Goal: Task Accomplishment & Management: Manage account settings

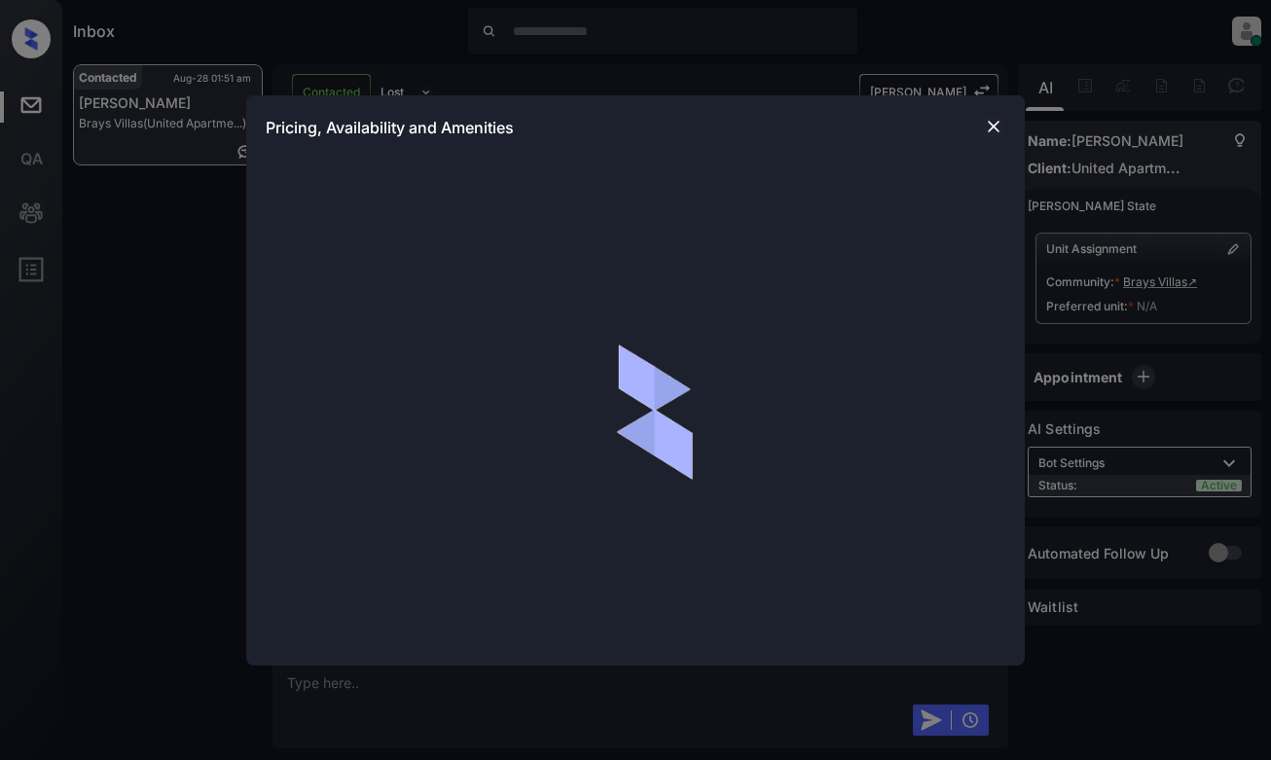
scroll to position [3567, 0]
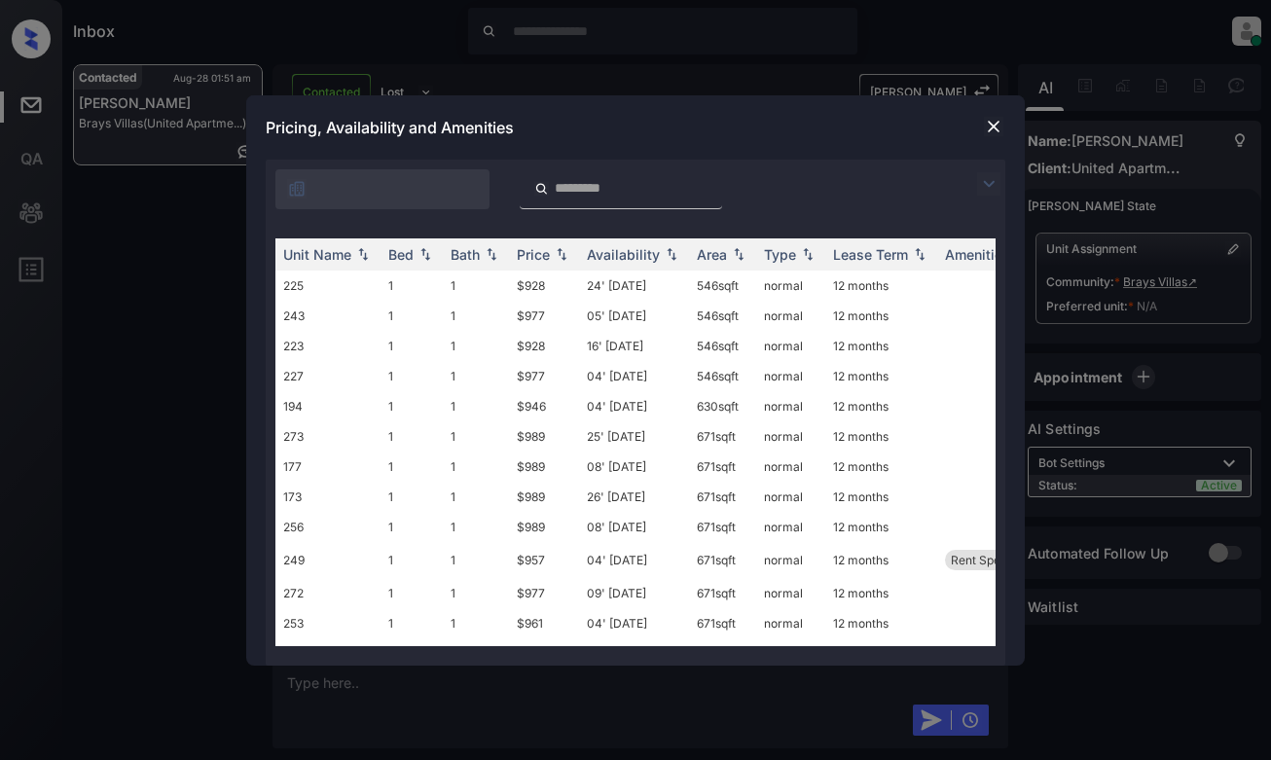
click at [969, 183] on div at bounding box center [636, 185] width 740 height 50
click at [982, 176] on img at bounding box center [988, 183] width 23 height 23
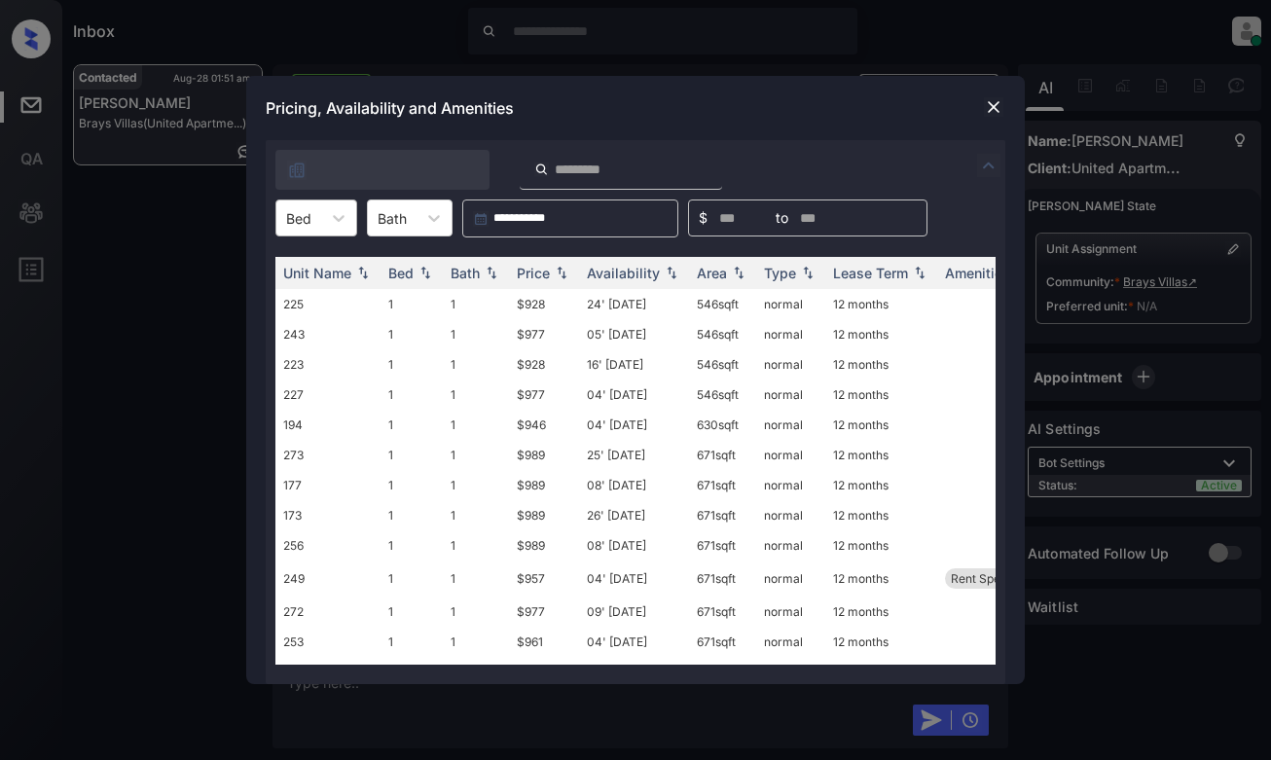
click at [309, 217] on div at bounding box center [298, 218] width 25 height 20
click at [332, 276] on div "1" at bounding box center [317, 265] width 82 height 35
click at [564, 269] on img at bounding box center [561, 274] width 19 height 14
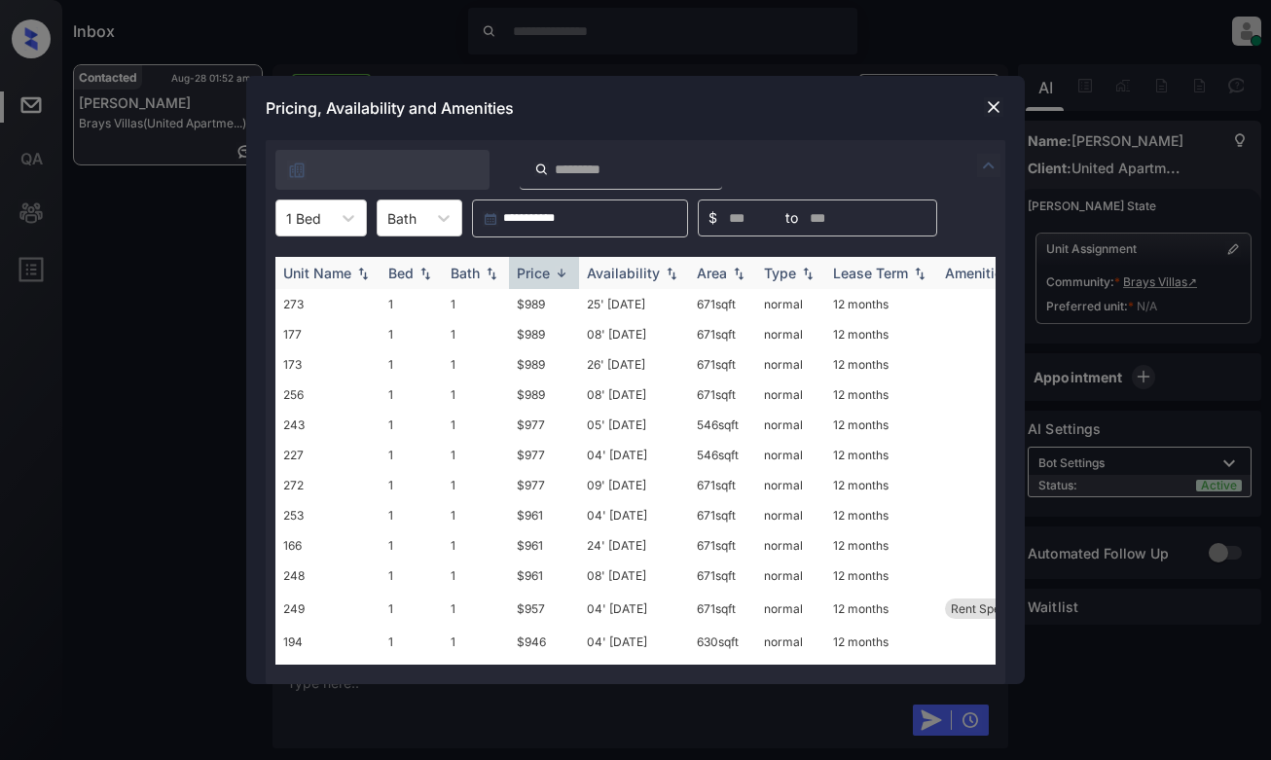
click at [564, 269] on img at bounding box center [561, 273] width 19 height 15
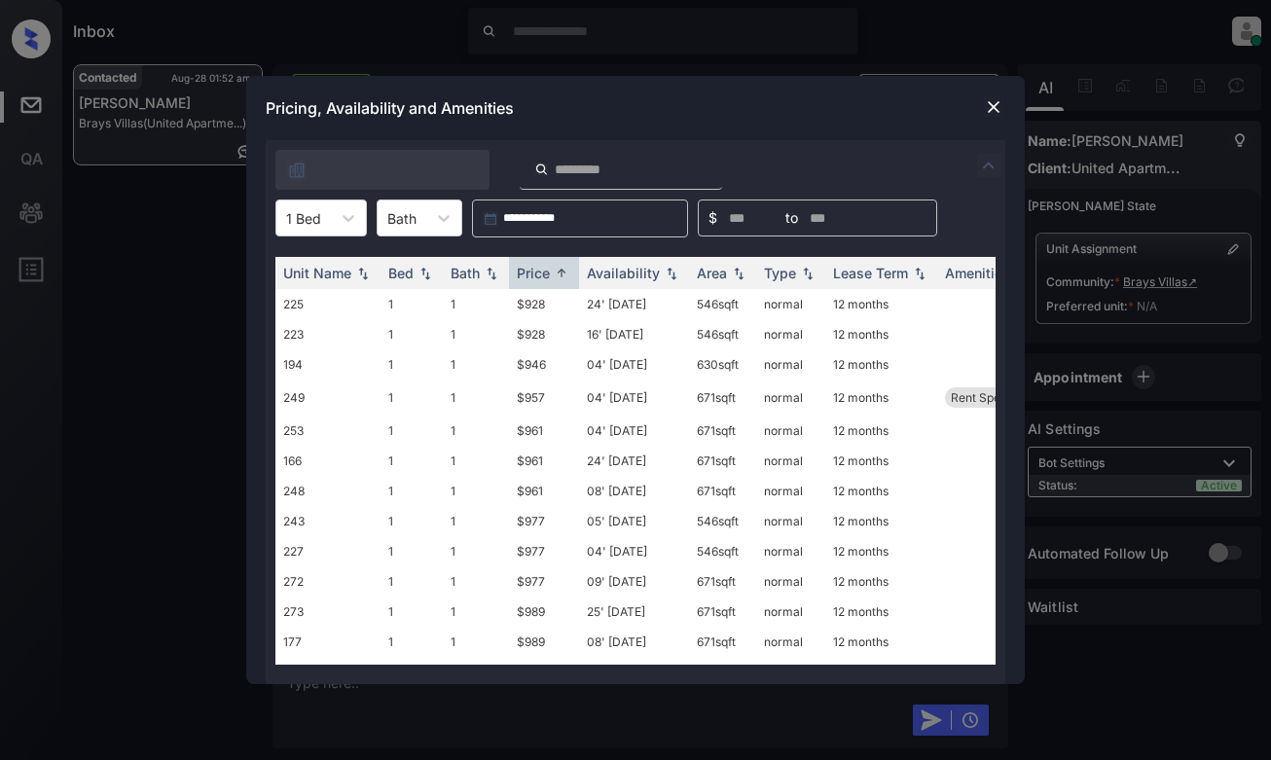
click at [988, 97] on img at bounding box center [993, 106] width 19 height 19
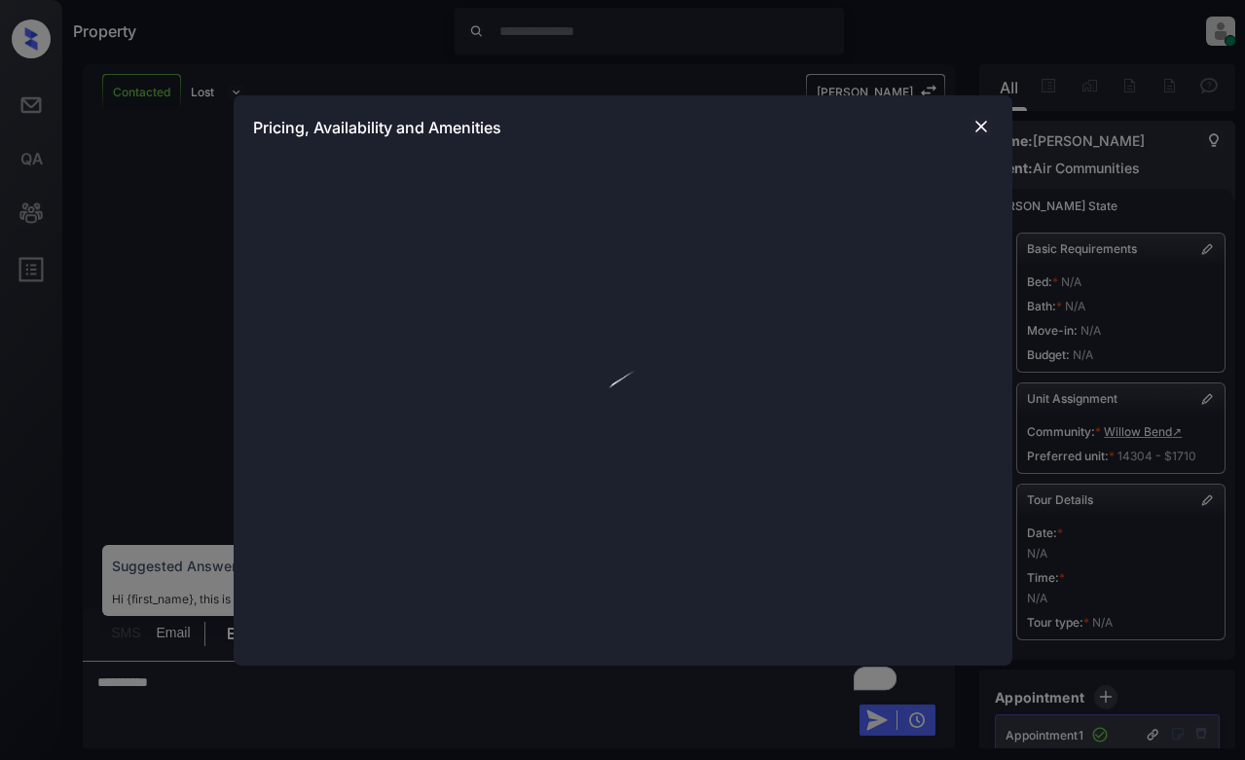
scroll to position [10350, 0]
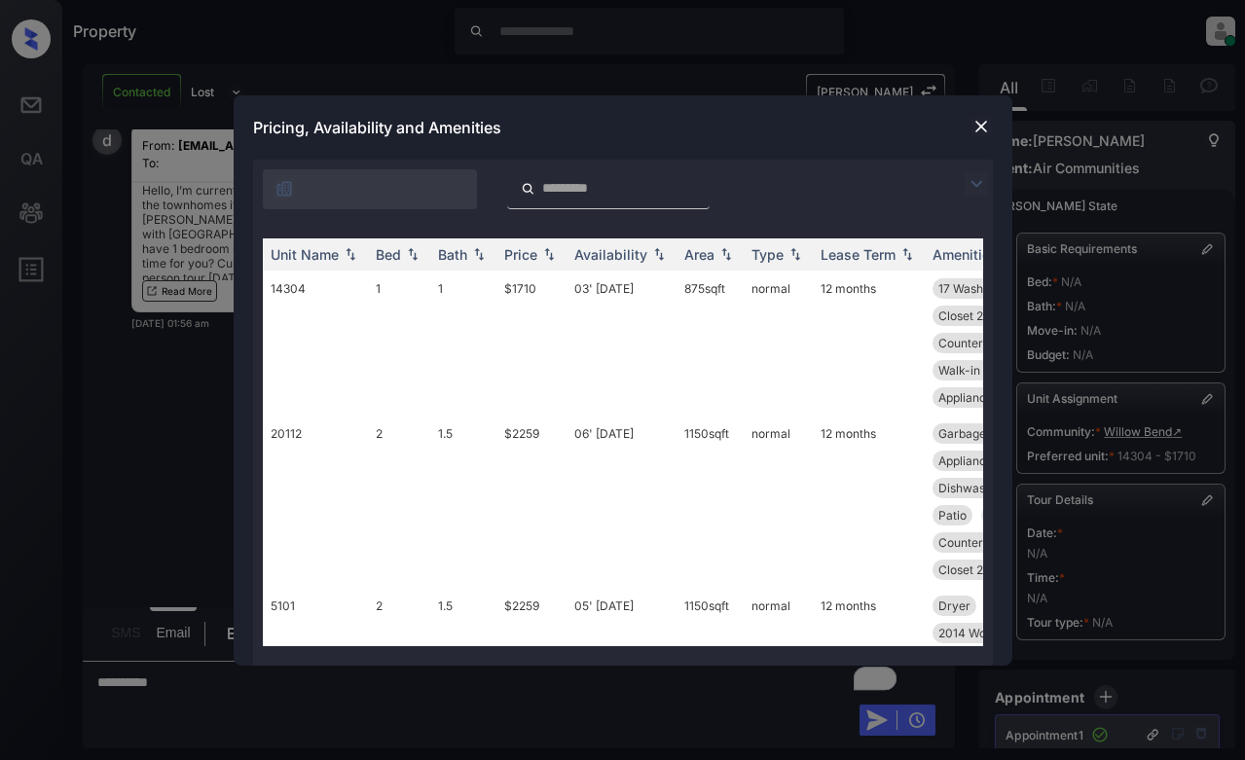
click at [977, 179] on img at bounding box center [976, 183] width 23 height 23
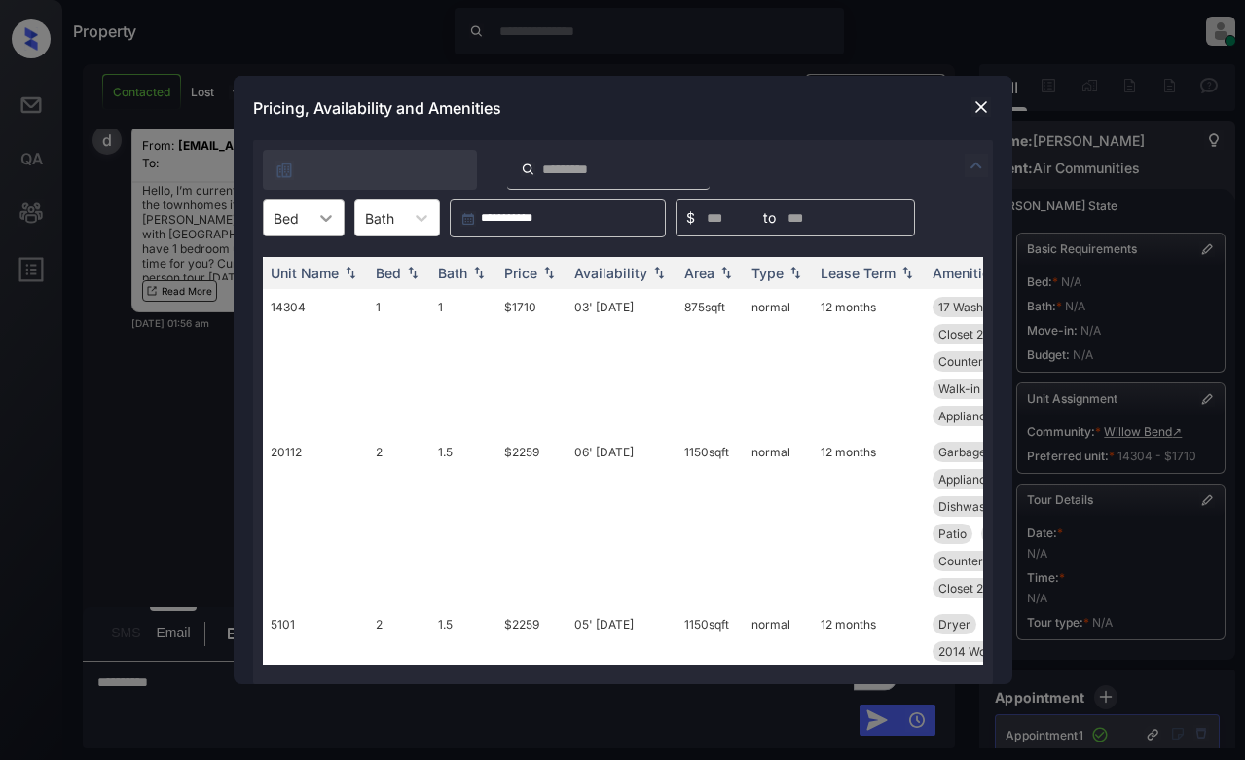
click at [342, 211] on div at bounding box center [326, 218] width 35 height 35
click at [301, 289] on div "2" at bounding box center [304, 300] width 82 height 35
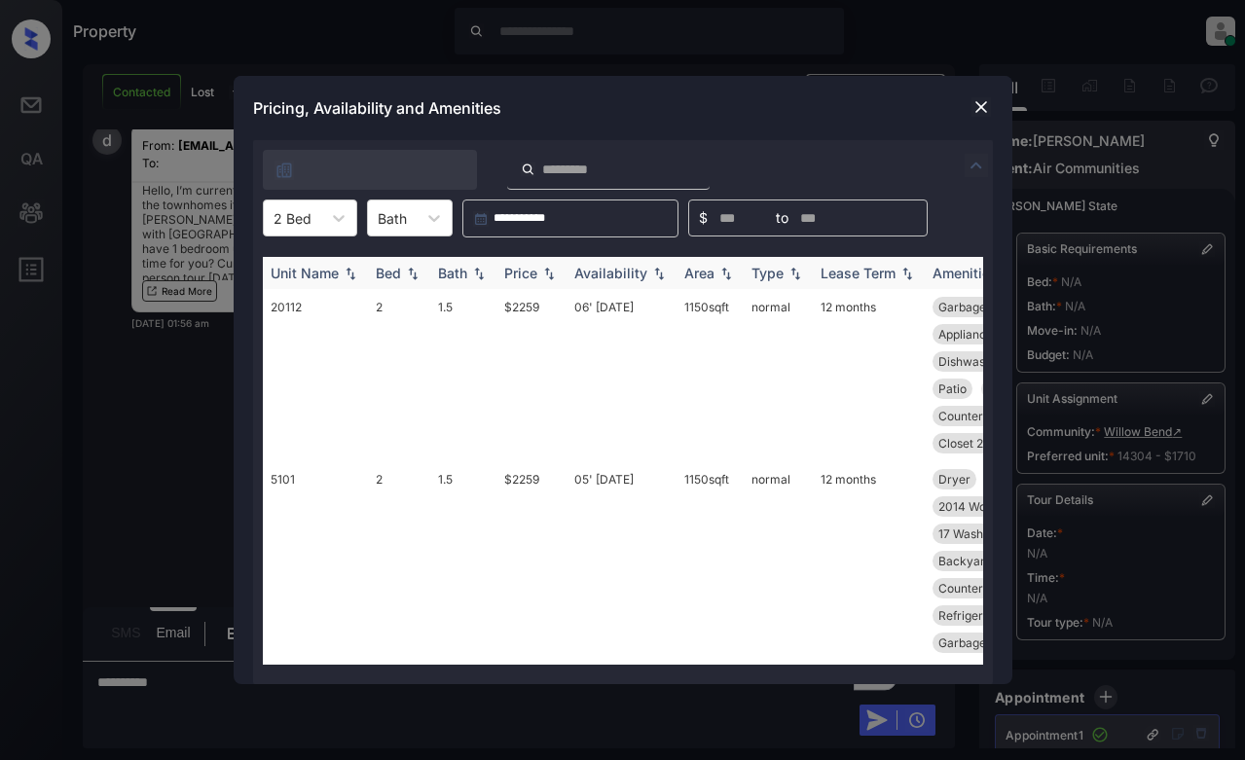
click at [525, 269] on div "Price" at bounding box center [520, 273] width 33 height 17
click at [539, 334] on td "$2080" at bounding box center [532, 375] width 70 height 172
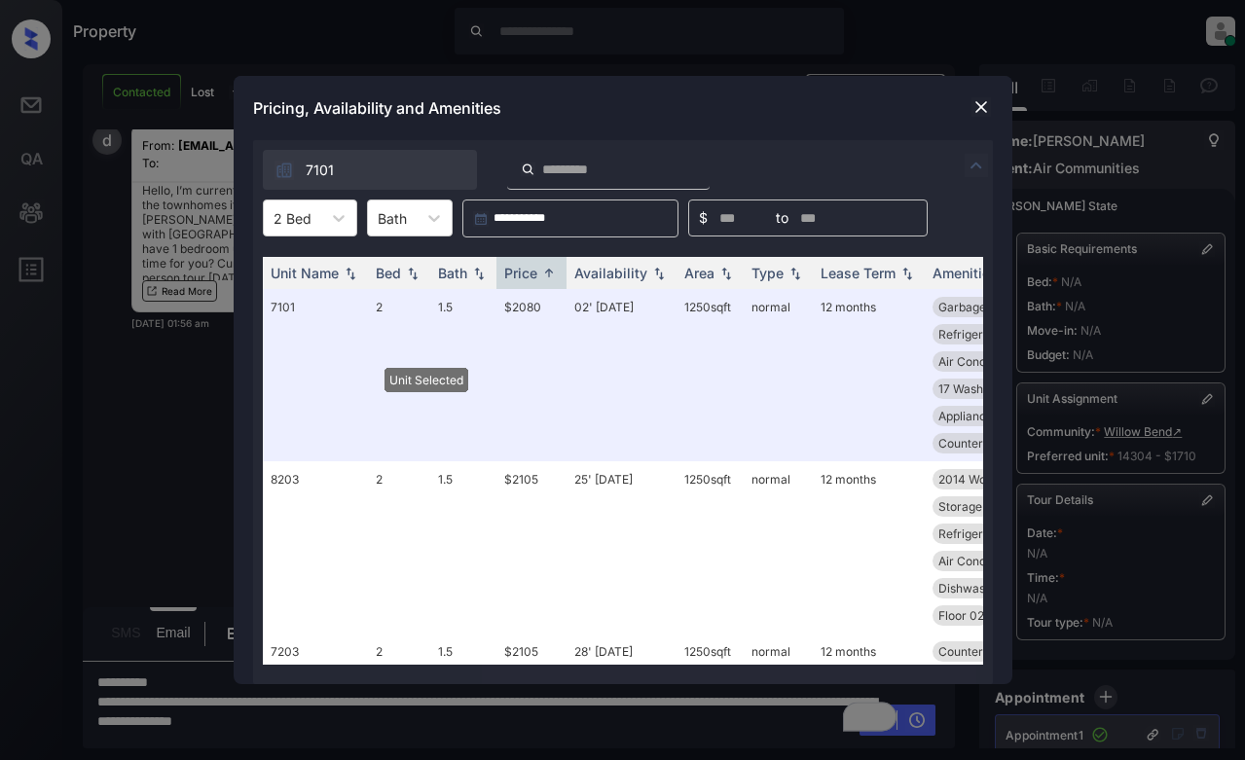
click at [985, 106] on img at bounding box center [981, 106] width 19 height 19
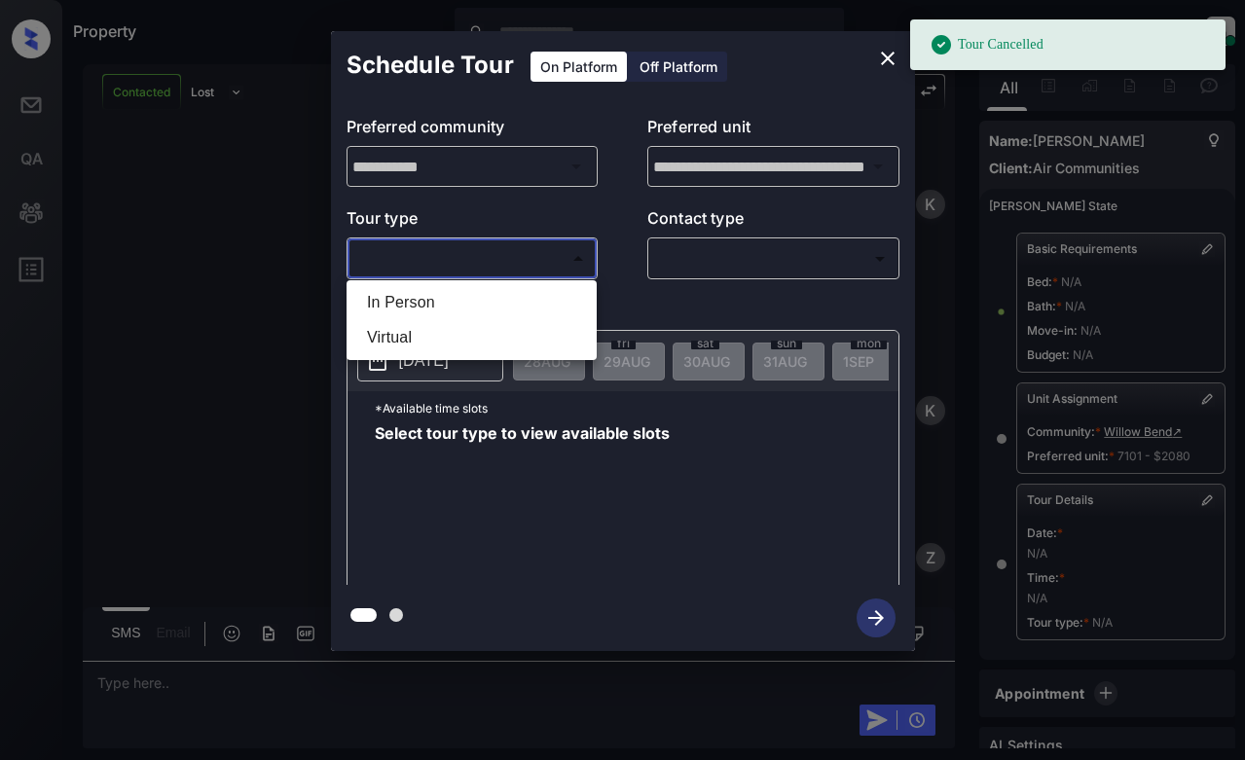
click at [517, 267] on body "Tour Cancelled Property Dominic Ceralde Online Set yourself offline Set yoursel…" at bounding box center [622, 380] width 1245 height 760
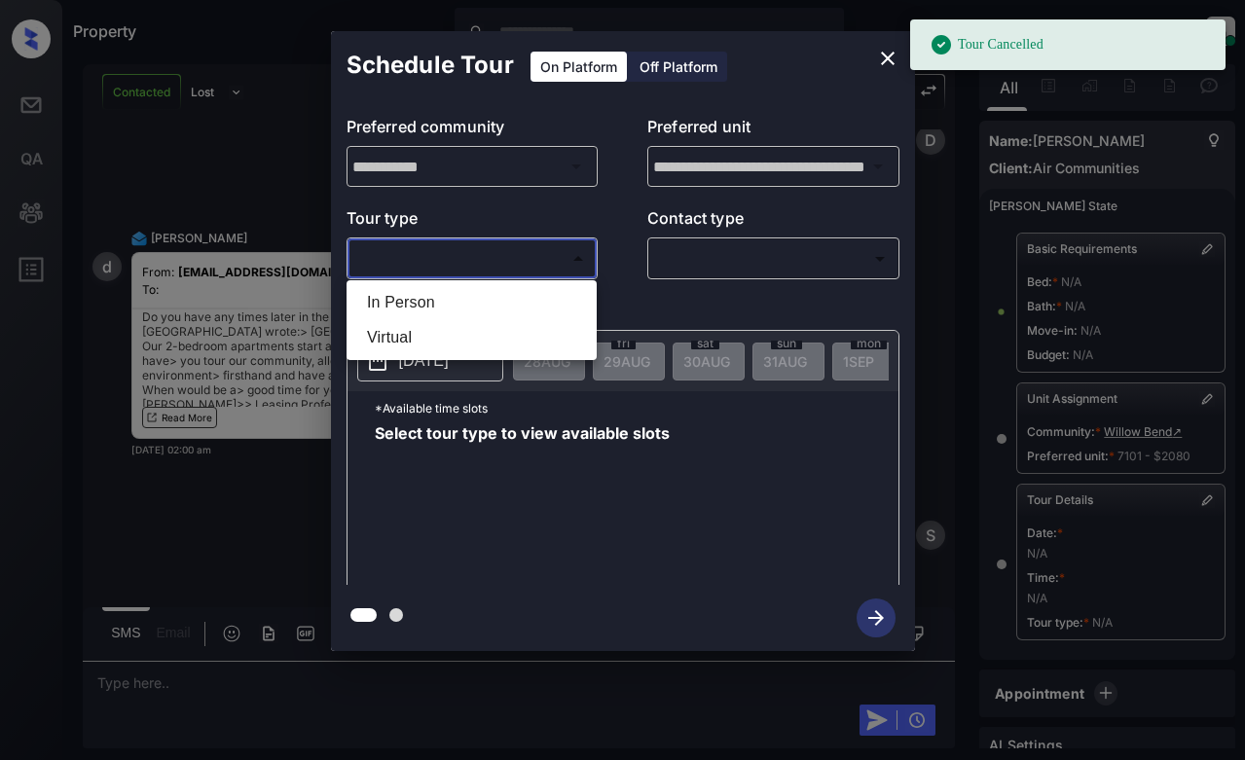
scroll to position [195, 0]
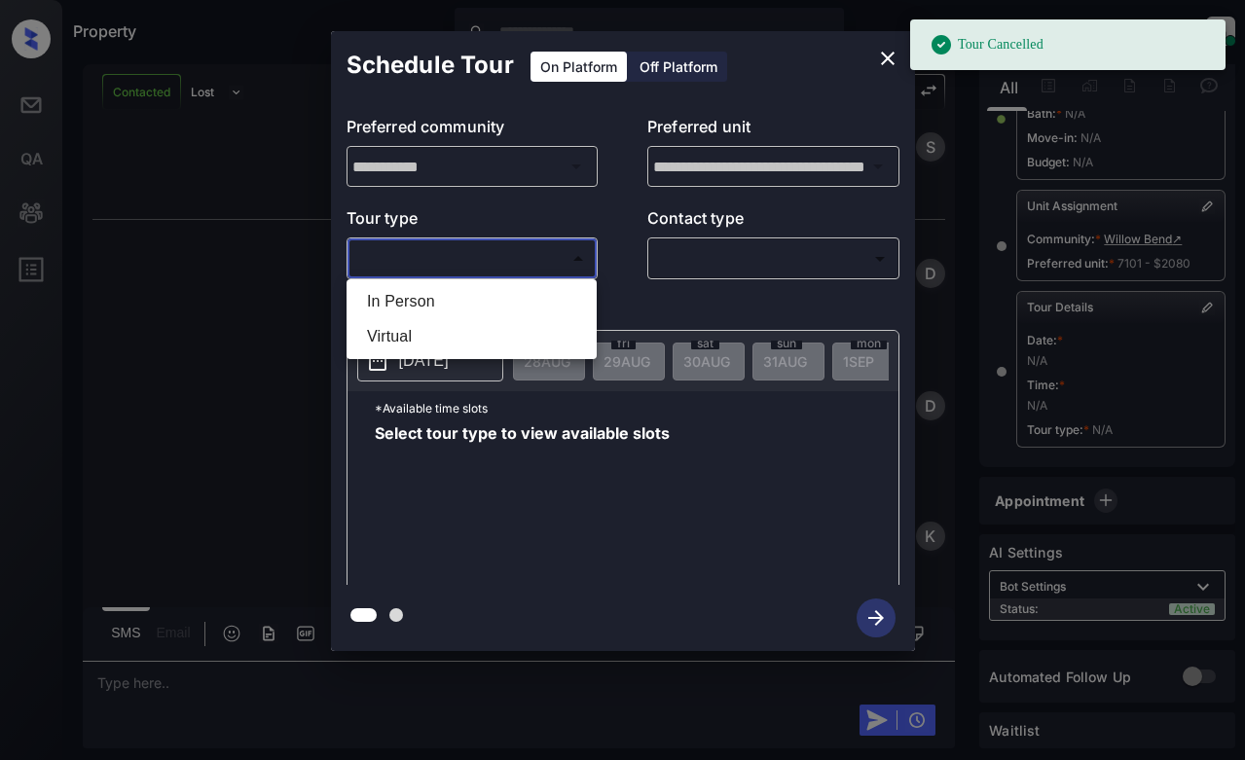
click at [509, 305] on li "In Person" at bounding box center [471, 301] width 240 height 35
type input "********"
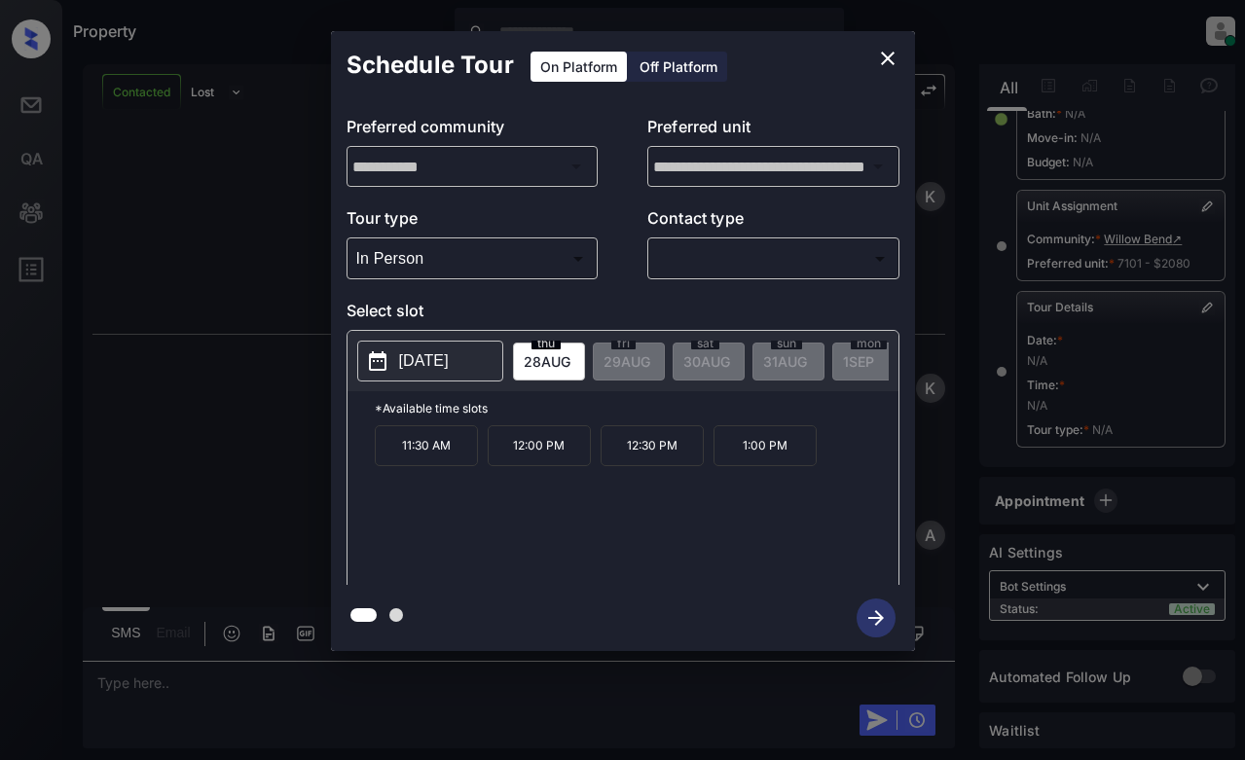
scroll to position [12131, 0]
click at [449, 358] on p "2025-08-28" at bounding box center [424, 361] width 50 height 23
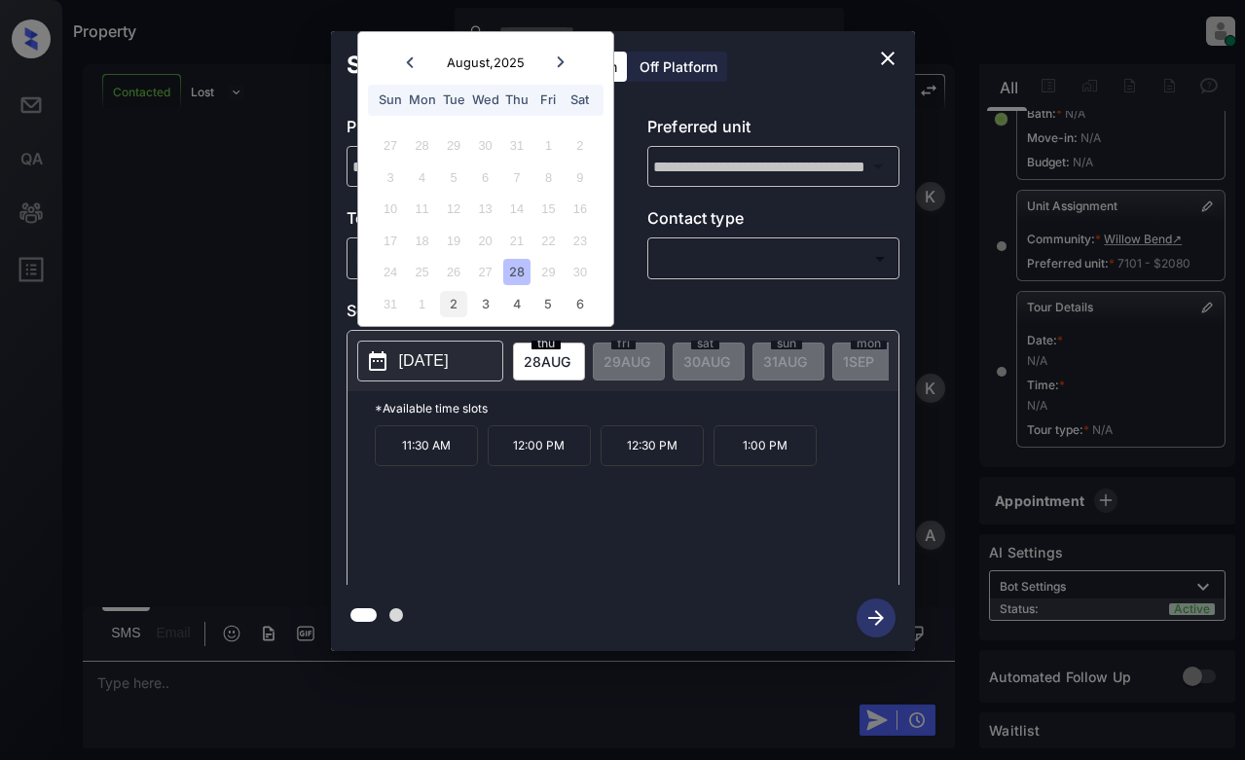
click at [454, 310] on div "2" at bounding box center [453, 304] width 26 height 26
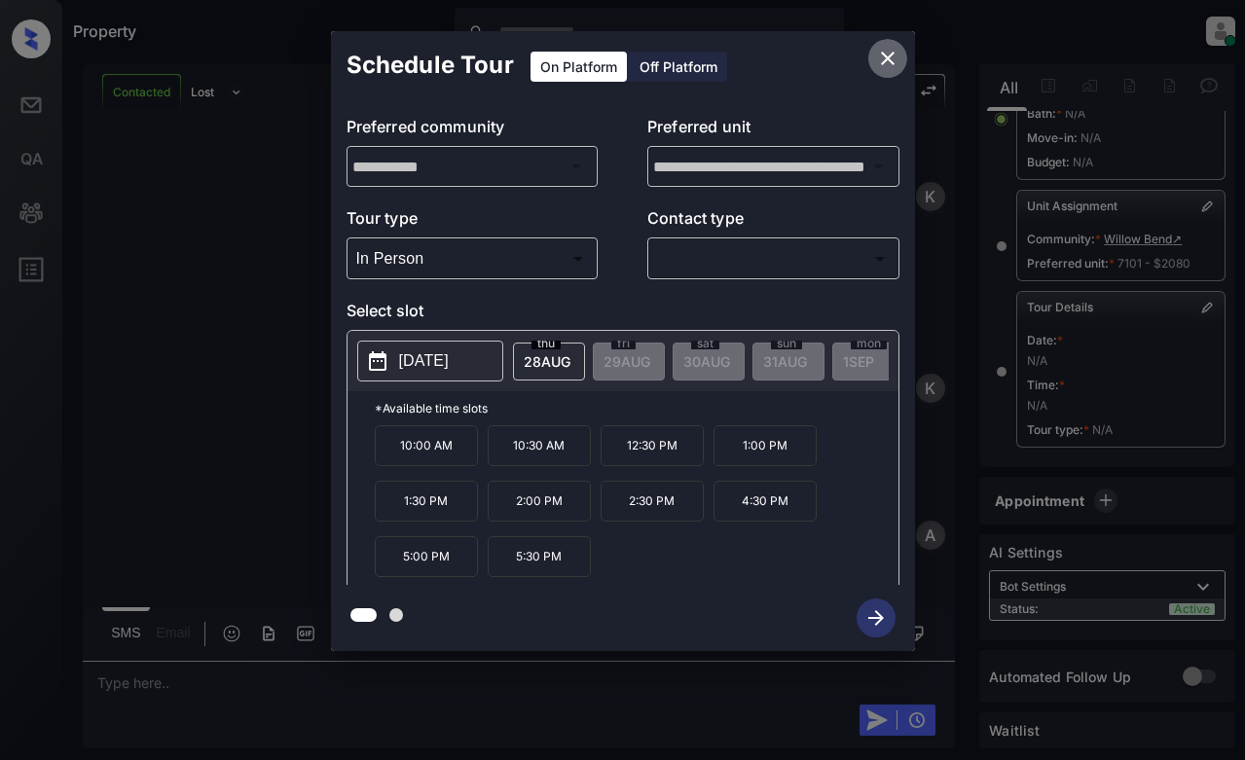
click at [886, 60] on icon "close" at bounding box center [888, 59] width 14 height 14
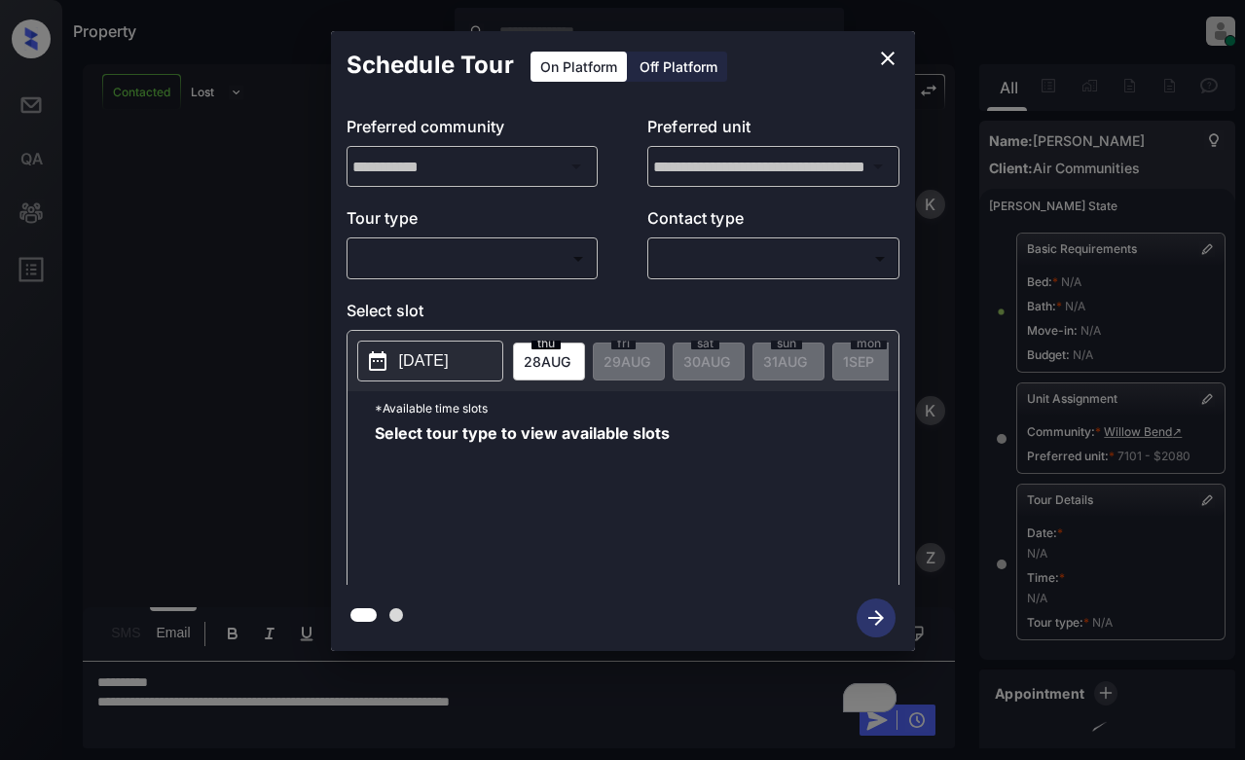
click at [484, 257] on body "Property [PERSON_NAME] Online Set yourself offline Set yourself on break Profil…" at bounding box center [622, 380] width 1245 height 760
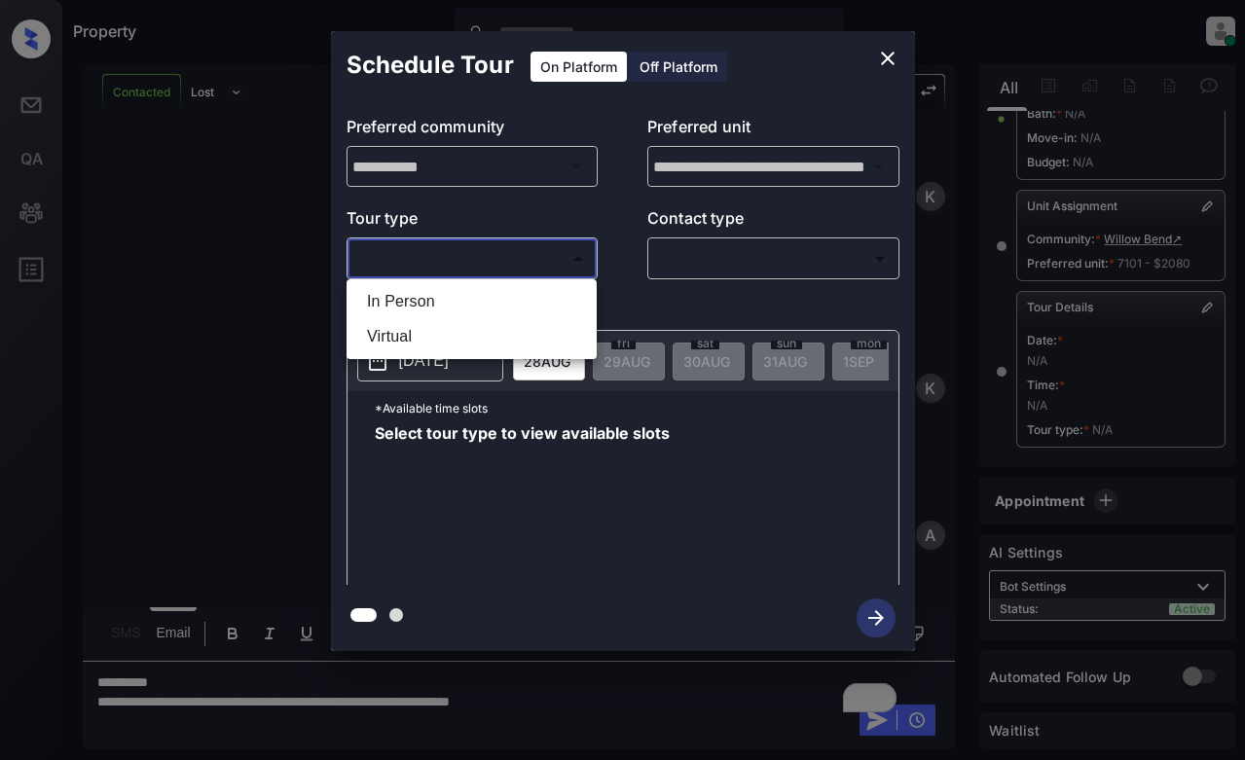
click at [483, 304] on li "In Person" at bounding box center [471, 301] width 240 height 35
type input "********"
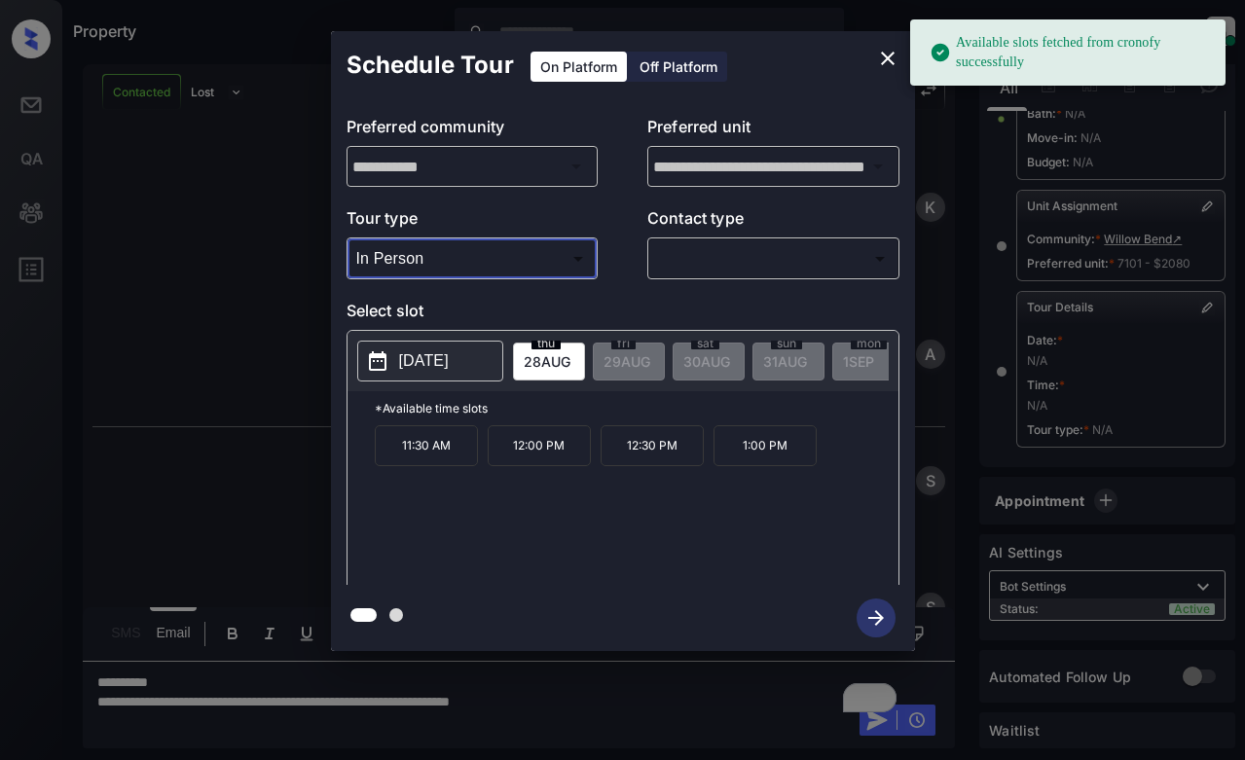
scroll to position [12385, 0]
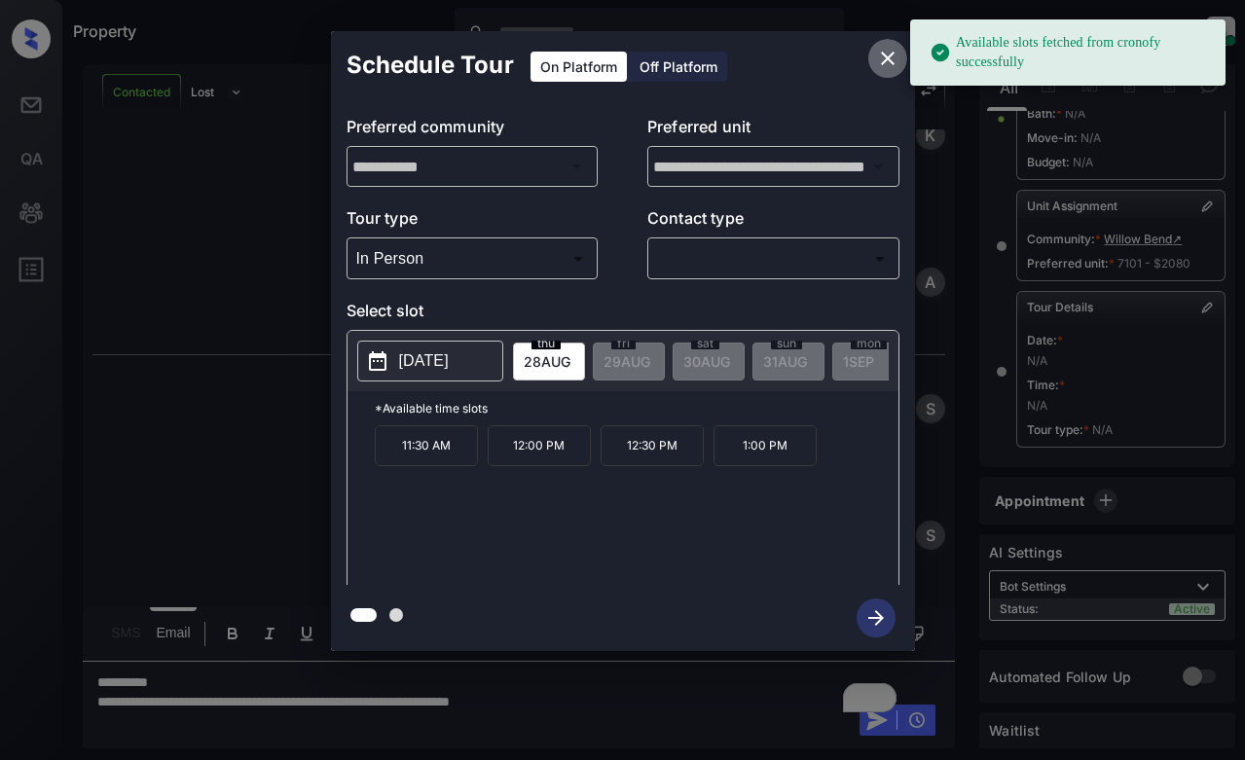
click at [884, 50] on icon "close" at bounding box center [887, 58] width 23 height 23
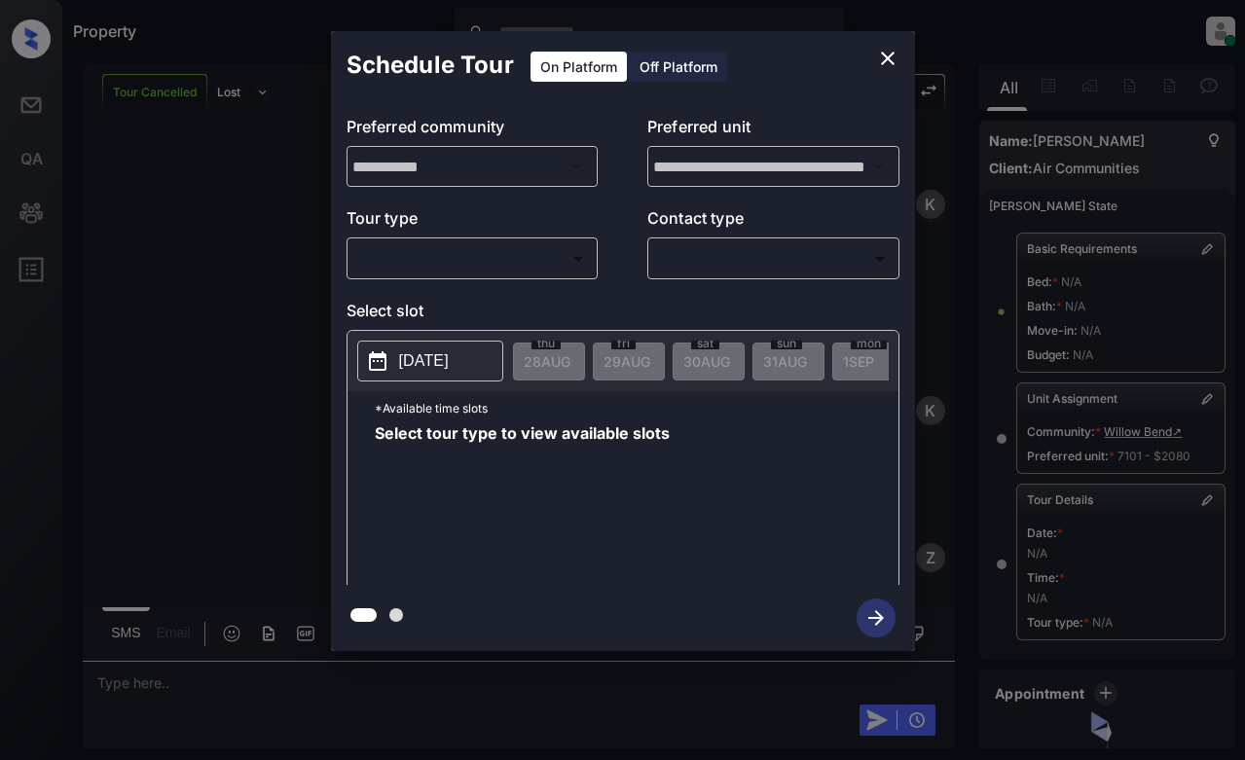
scroll to position [13221, 0]
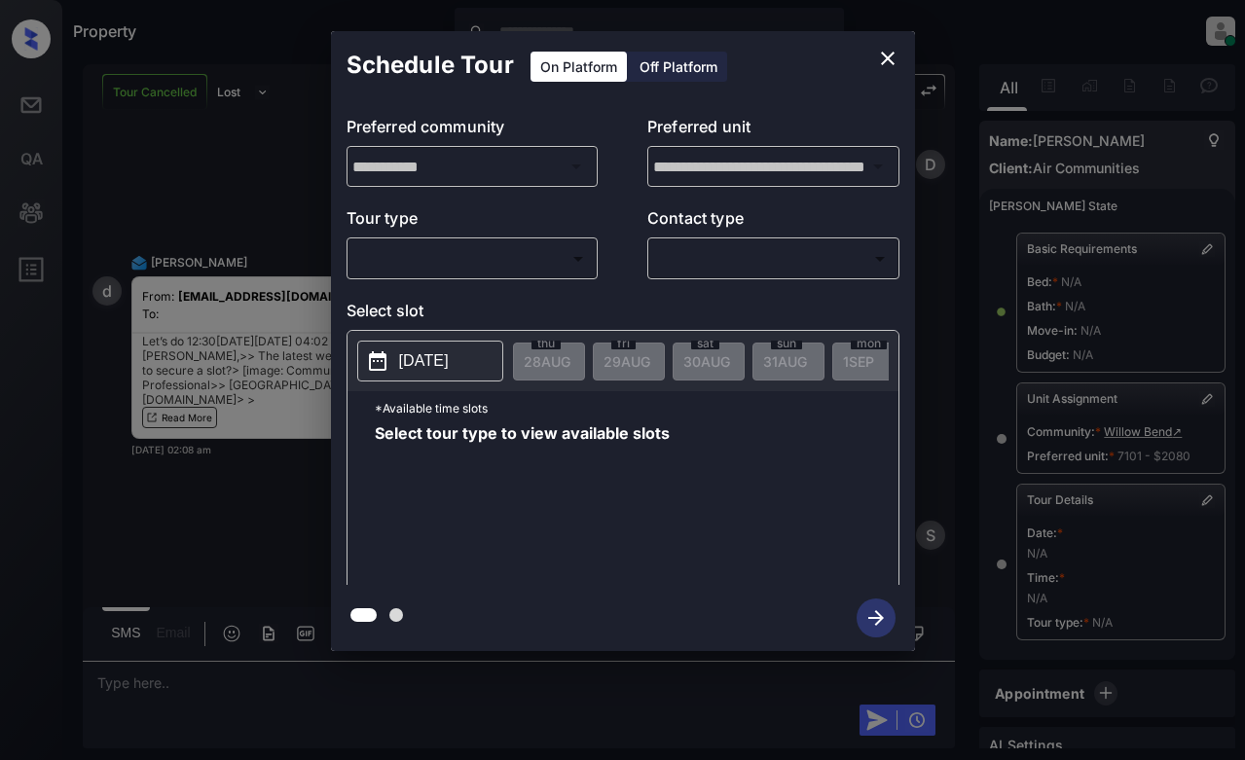
click at [492, 285] on div "**********" at bounding box center [623, 342] width 584 height 486
click at [494, 269] on body "Property Dominic Ceralde Online Set yourself offline Set yourself on break Prof…" at bounding box center [622, 380] width 1245 height 760
type input "********"
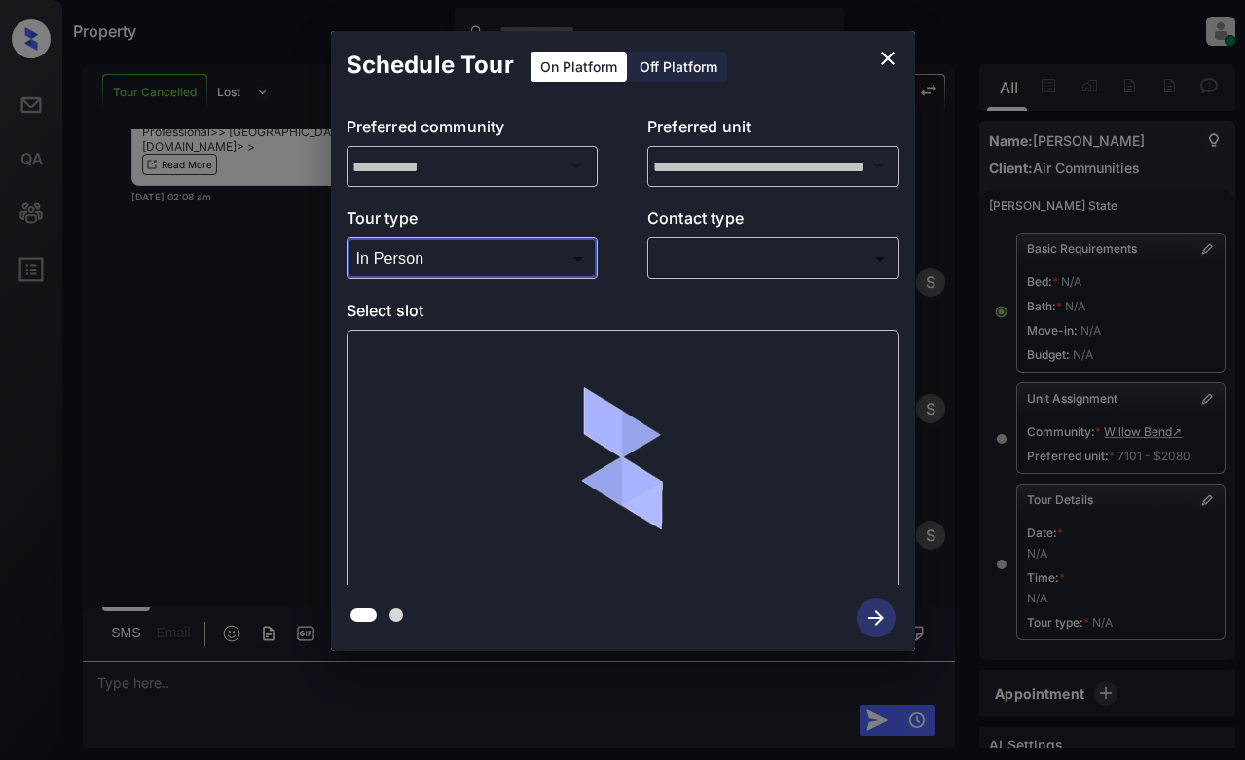
scroll to position [13474, 0]
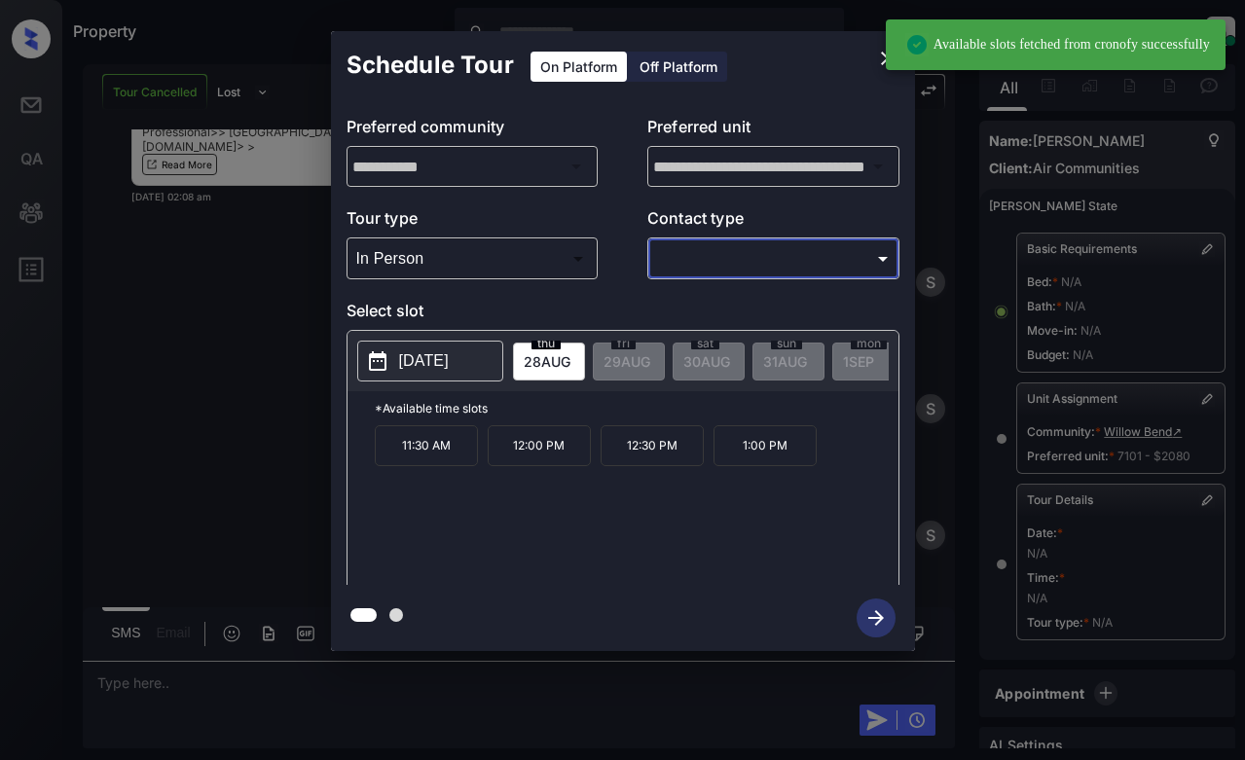
click at [787, 261] on body "Available slots fetched from cronofy successfully Property Dominic Ceralde Onli…" at bounding box center [622, 380] width 1245 height 760
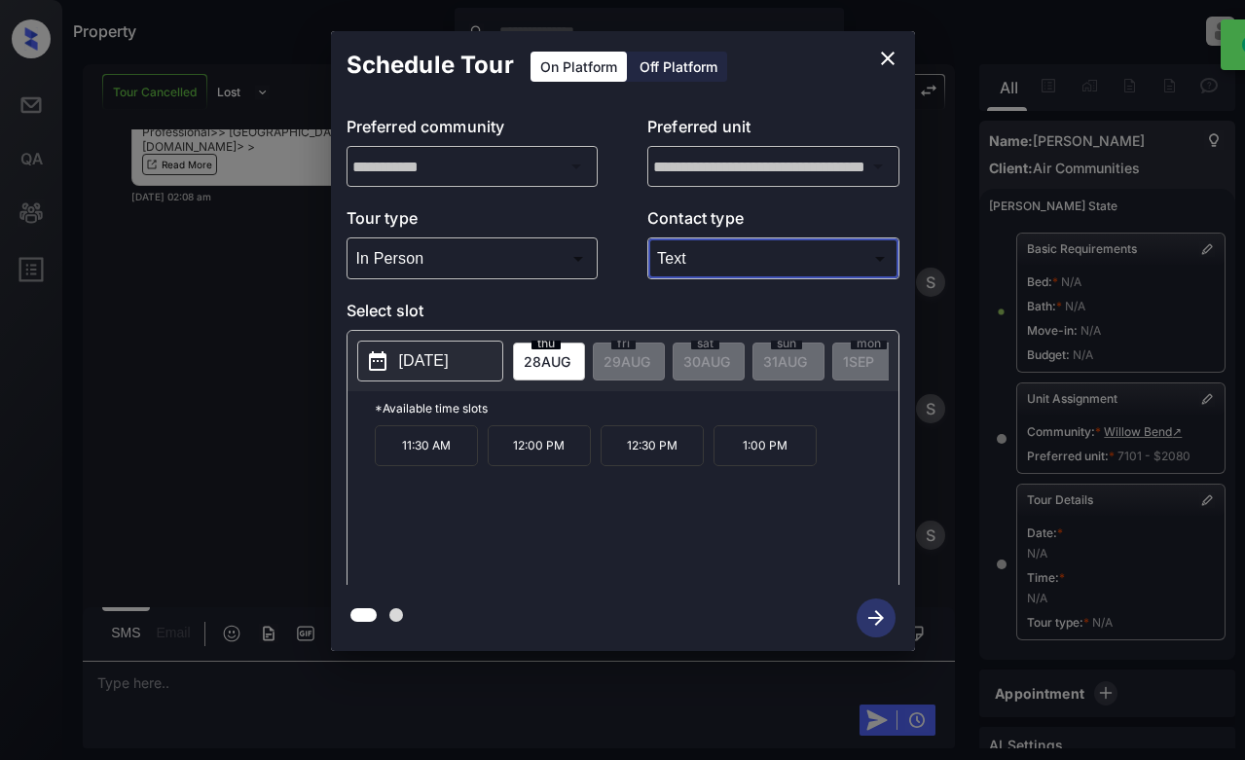
click at [784, 252] on body "Available slots fetched from cronofy successfully Property Dominic Ceralde Onli…" at bounding box center [622, 380] width 1245 height 760
type input "*****"
click at [877, 55] on icon "close" at bounding box center [887, 58] width 23 height 23
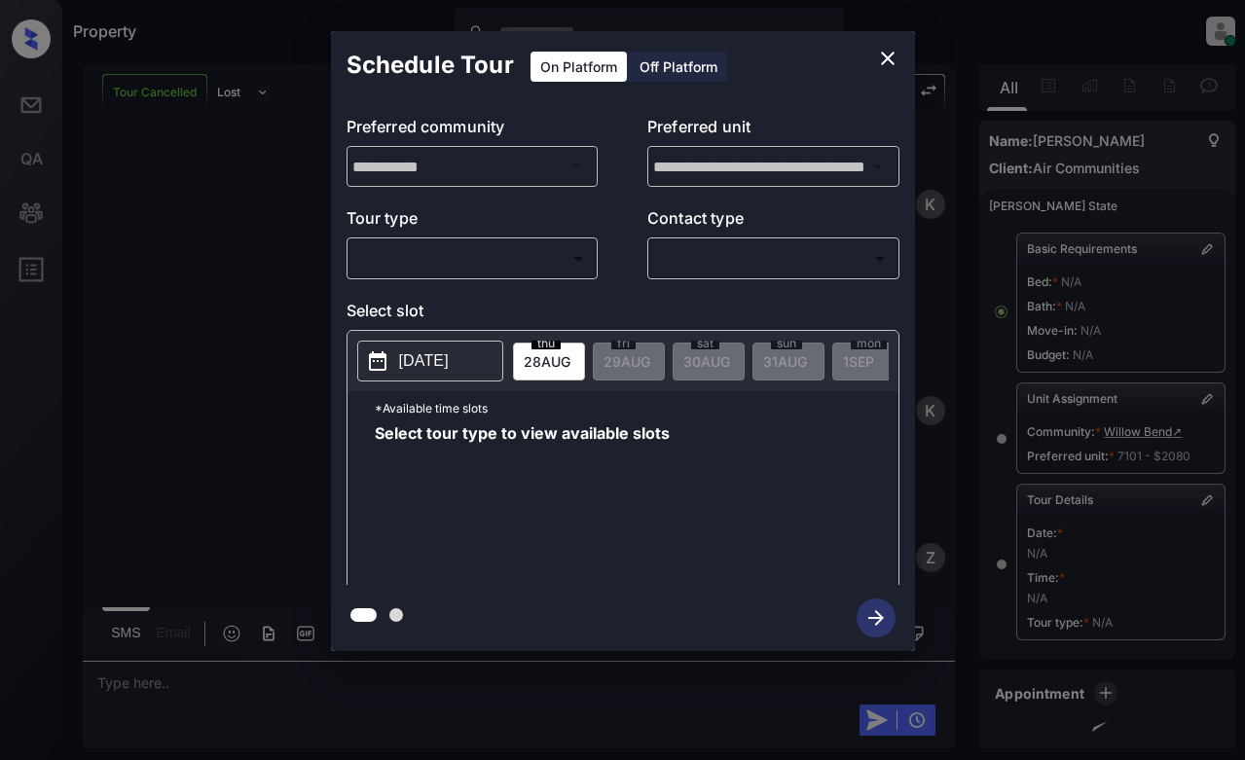
scroll to position [13474, 0]
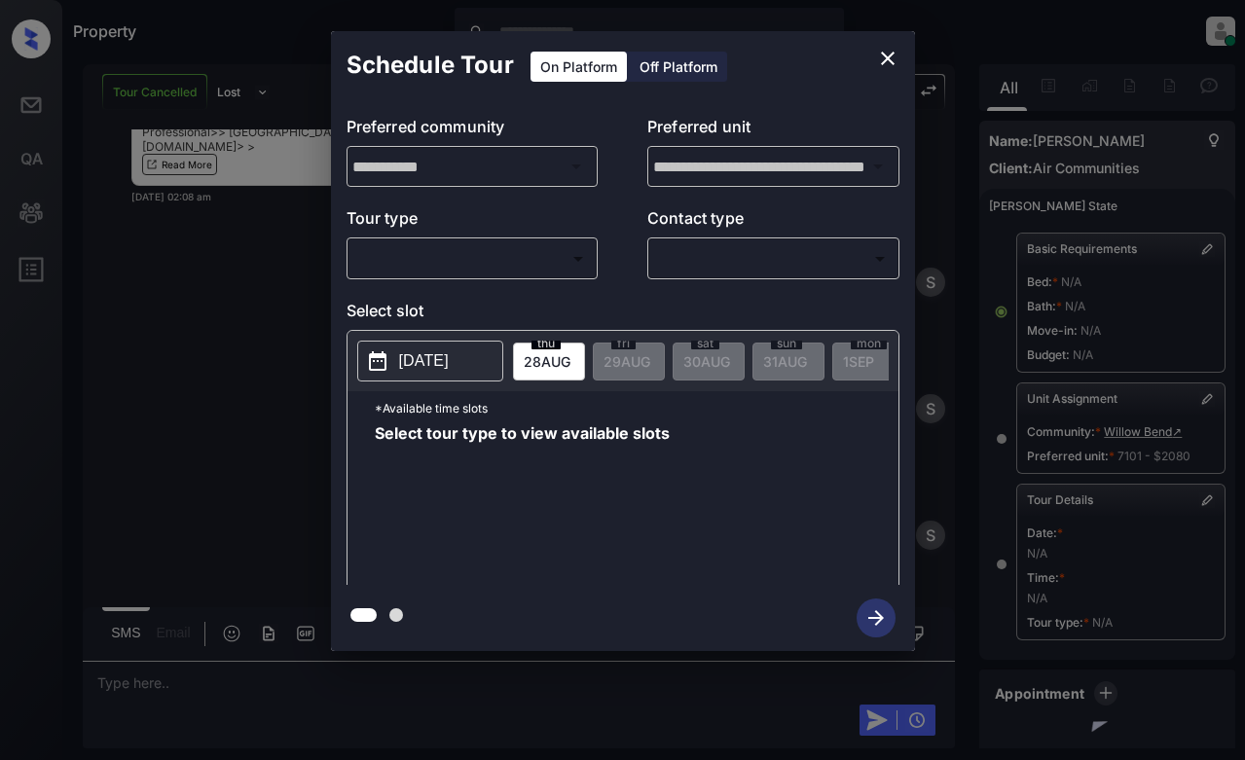
click at [539, 268] on body "Property [PERSON_NAME] Online Set yourself offline Set yourself on break Profil…" at bounding box center [622, 380] width 1245 height 760
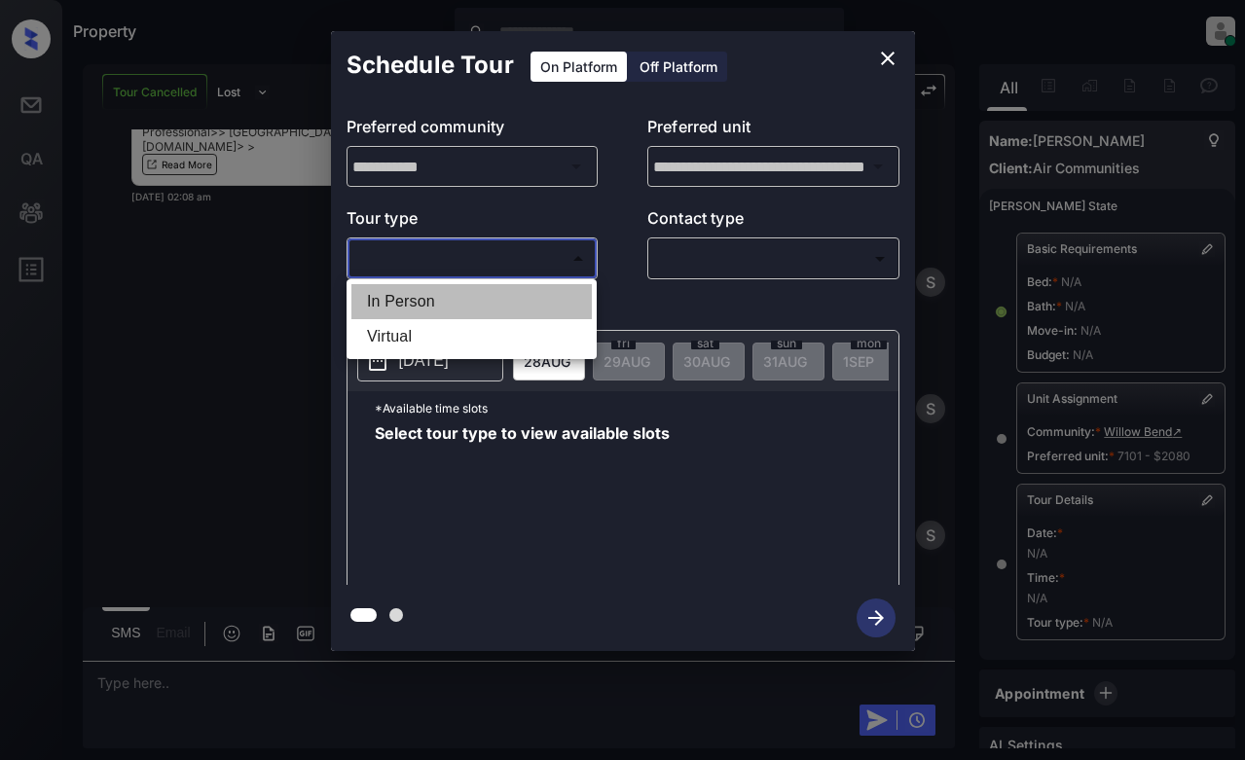
click at [539, 307] on li "In Person" at bounding box center [471, 301] width 240 height 35
type input "********"
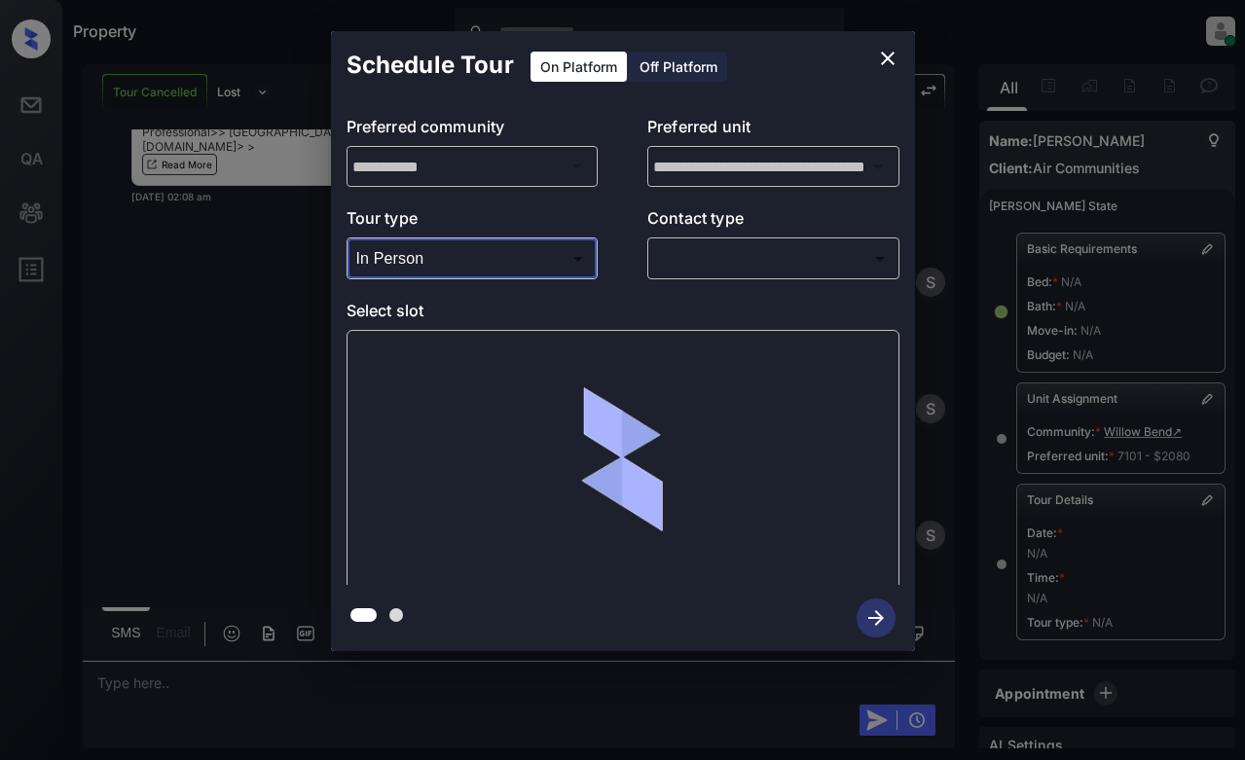
click at [746, 267] on body "Property [PERSON_NAME] Online Set yourself offline Set yourself on break Profil…" at bounding box center [622, 380] width 1245 height 760
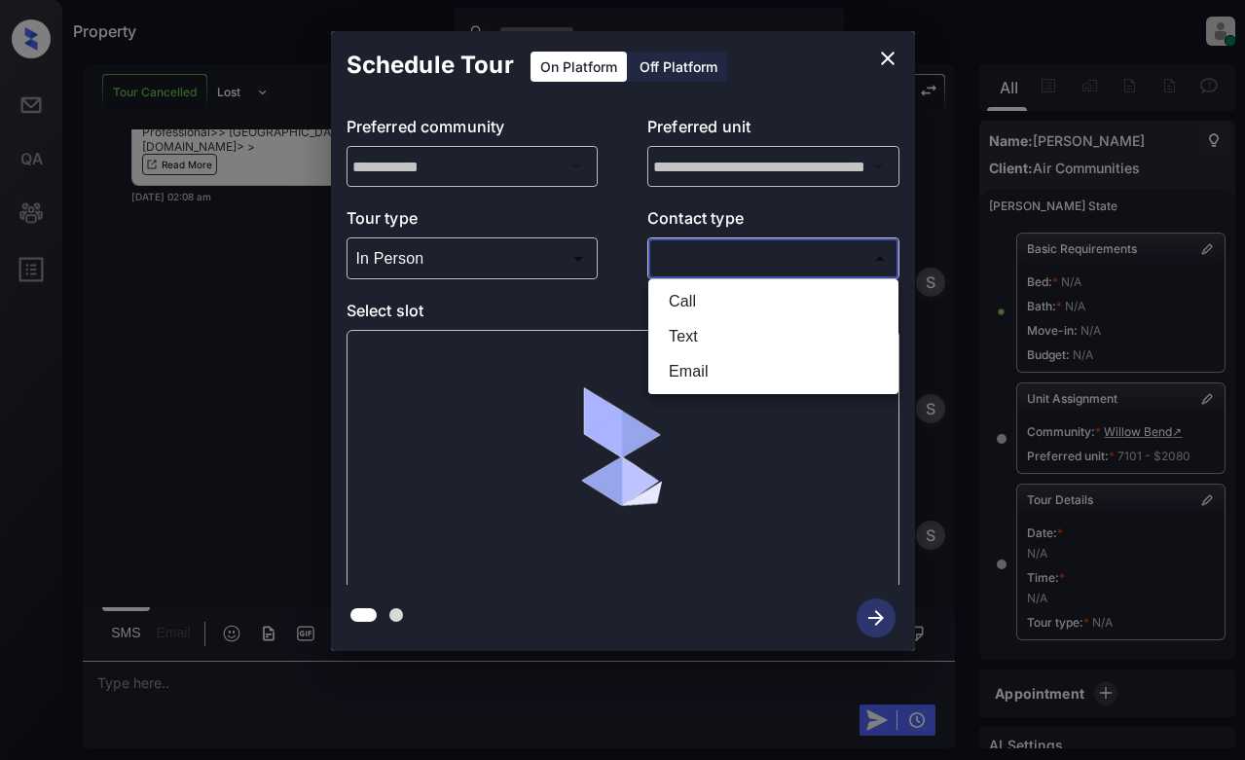
click at [752, 379] on li "Email" at bounding box center [773, 371] width 240 height 35
type input "*****"
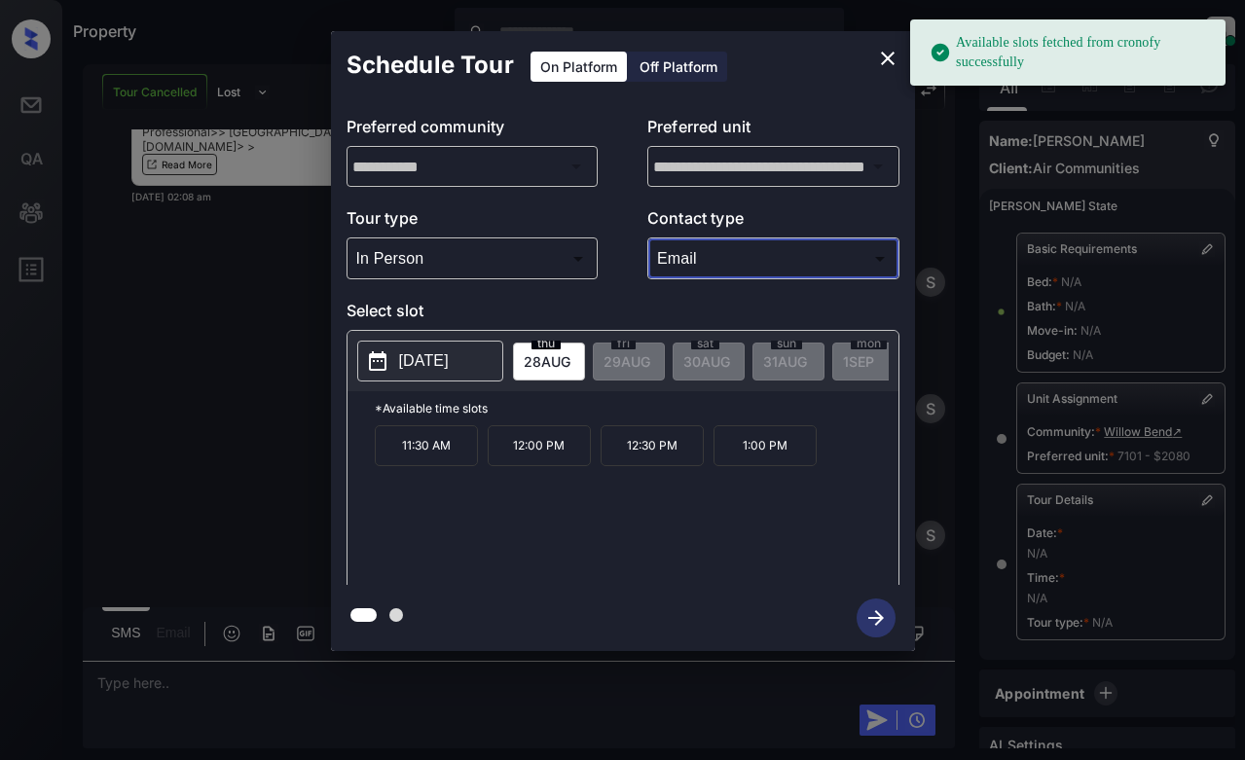
click at [541, 353] on span "[DATE]" at bounding box center [547, 361] width 47 height 17
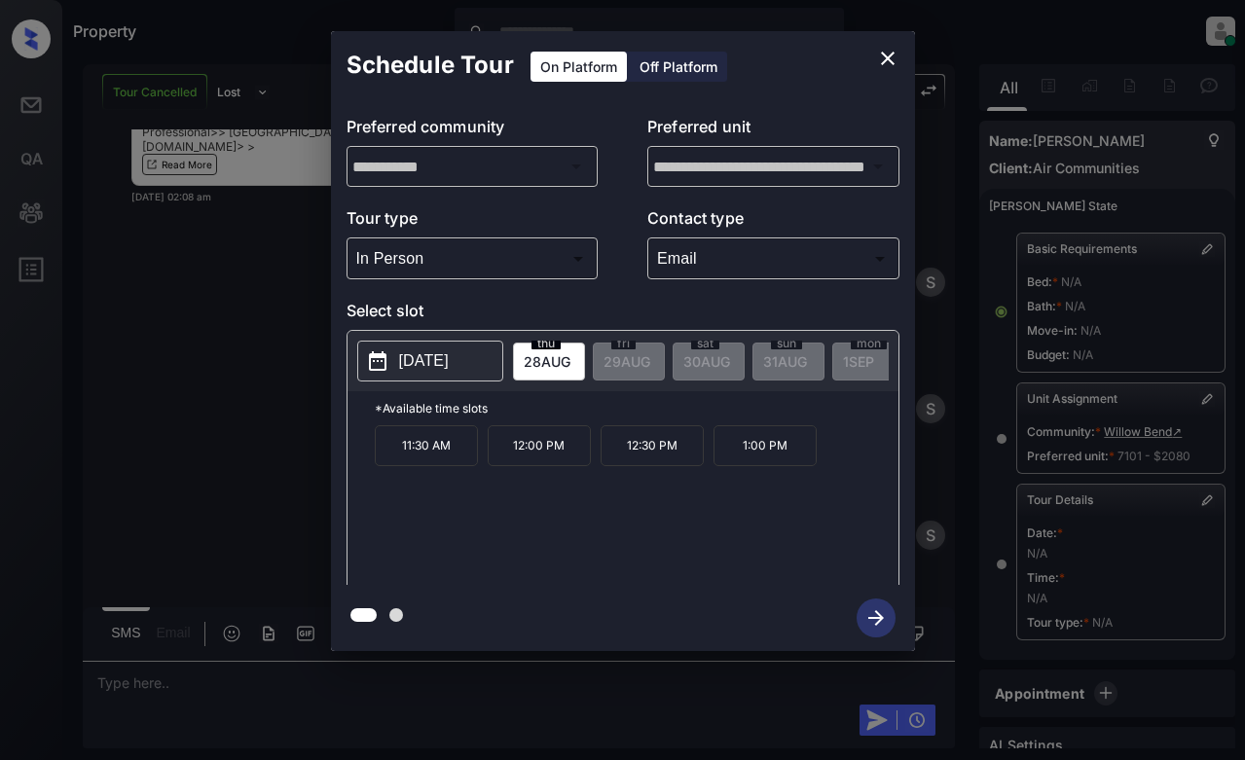
click at [635, 451] on p "12:30 PM" at bounding box center [652, 445] width 103 height 41
click at [874, 619] on icon "button" at bounding box center [876, 618] width 16 height 16
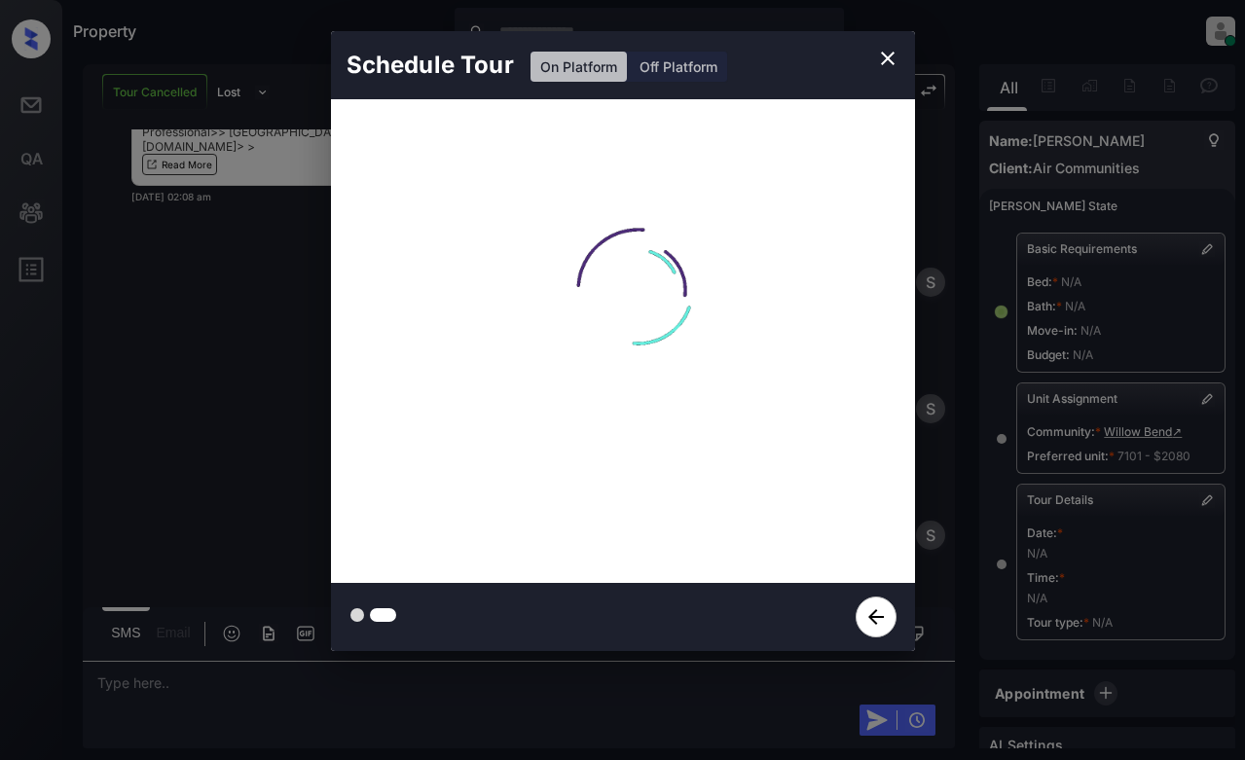
click at [0, 759] on div at bounding box center [0, 760] width 0 height 0
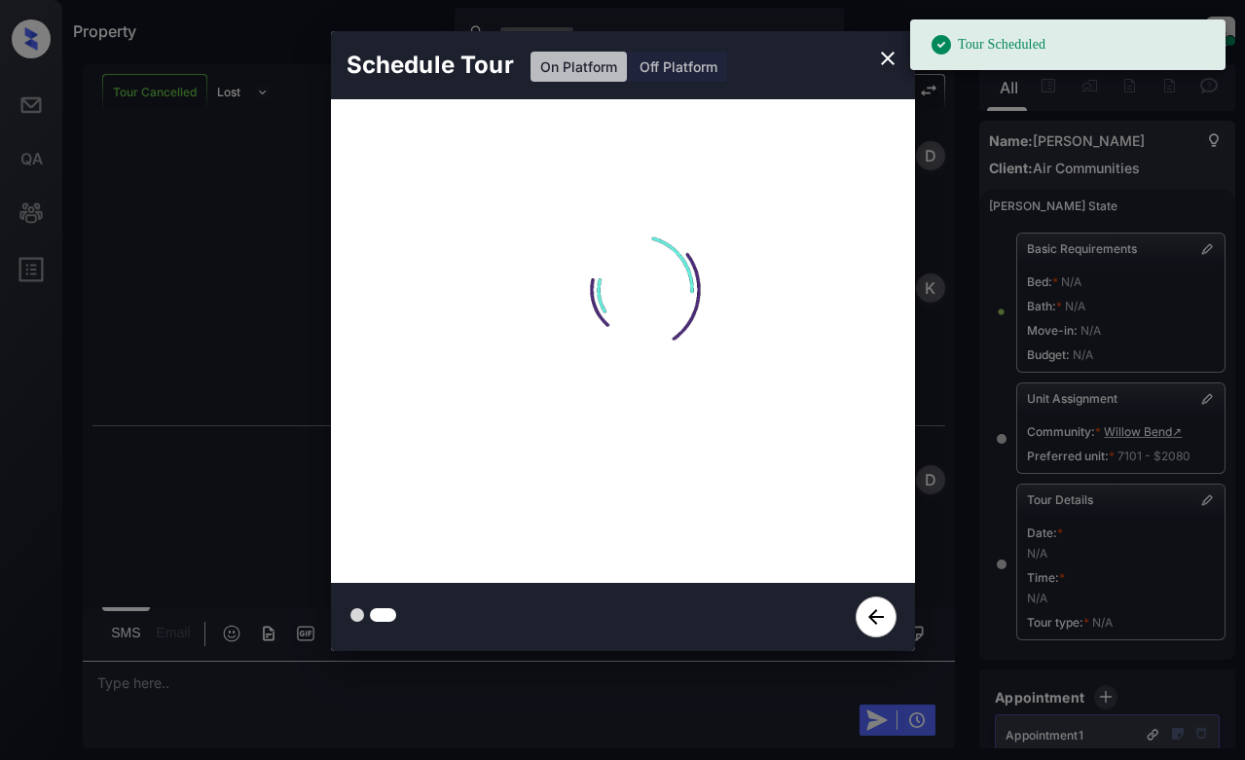
scroll to position [14188, 0]
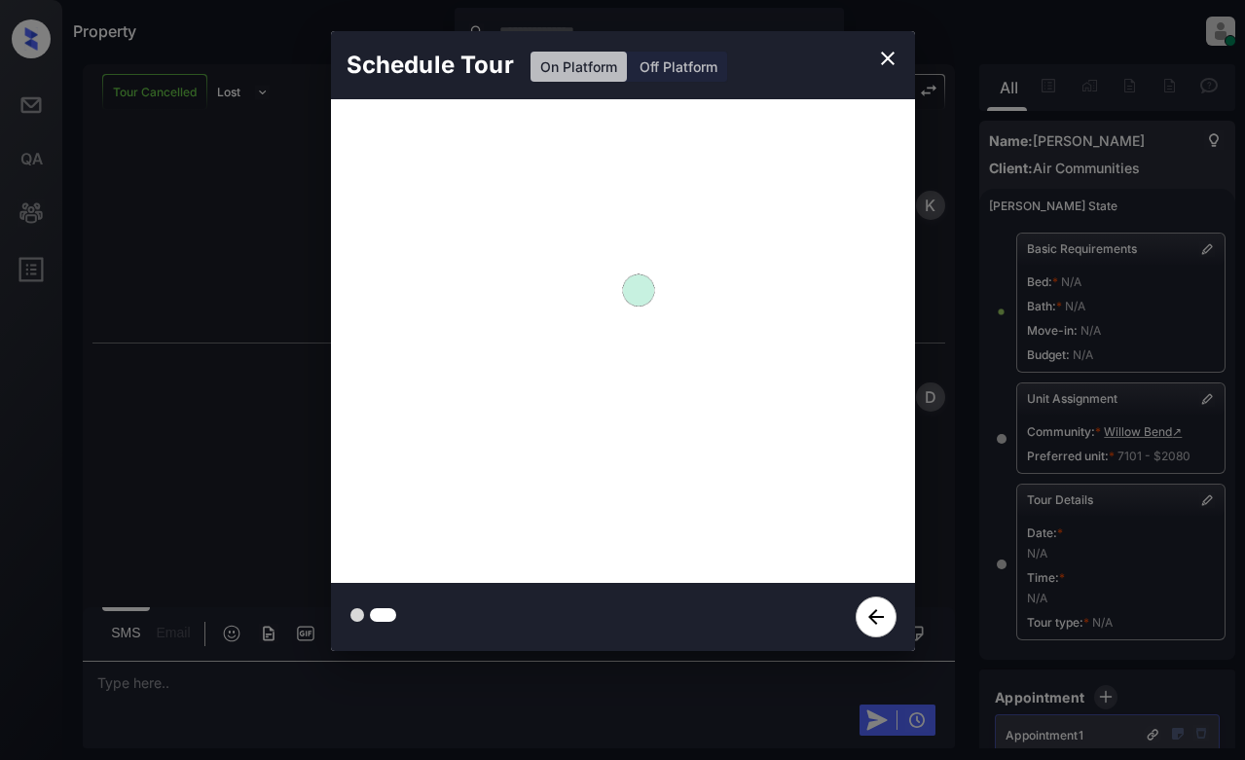
click at [276, 490] on div "Schedule Tour On Platform Off Platform Tour Scheduled" at bounding box center [622, 341] width 1245 height 682
